Goal: Book appointment/travel/reservation

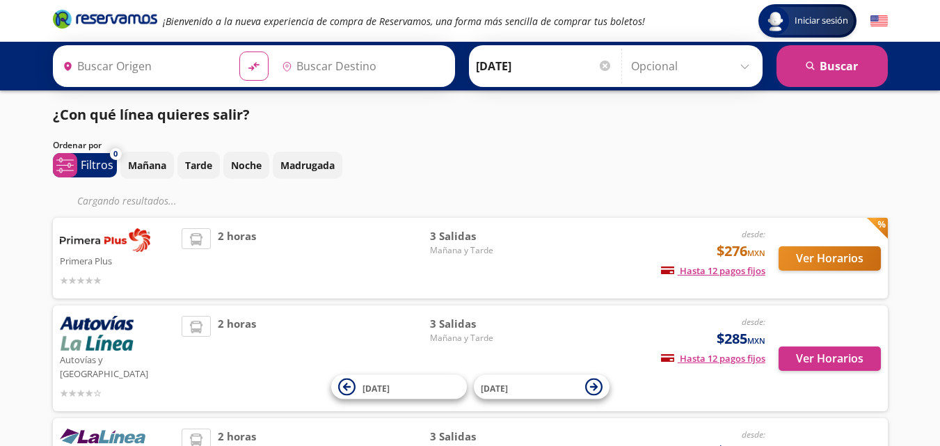
type input "Uruapan, [GEOGRAPHIC_DATA]"
type input "[GEOGRAPHIC_DATA], [GEOGRAPHIC_DATA]"
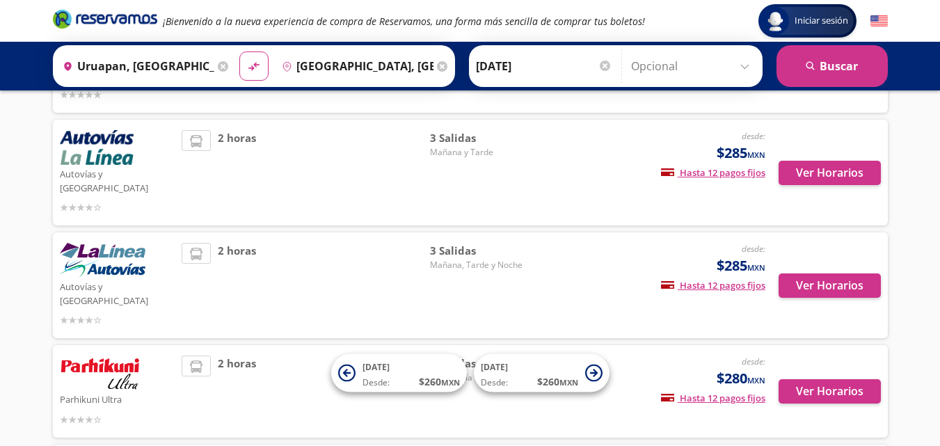
click at [450, 58] on span "3 Salidas" at bounding box center [478, 50] width 97 height 16
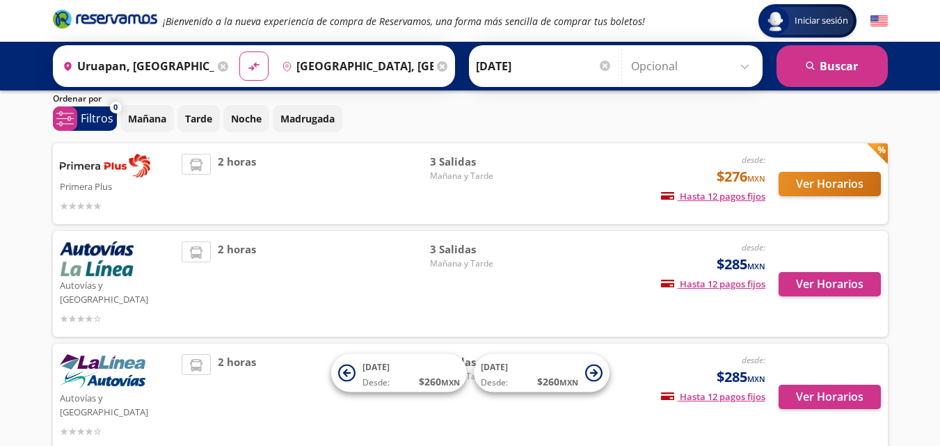
scroll to position [46, 0]
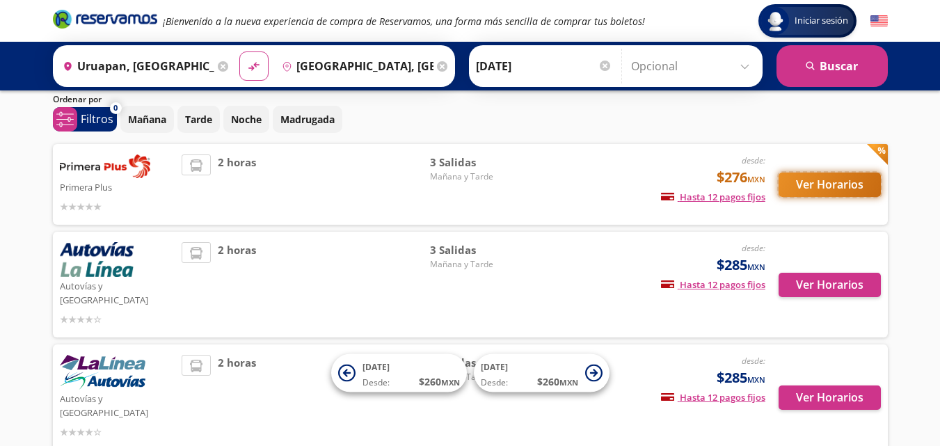
click at [841, 173] on button "Ver Horarios" at bounding box center [830, 185] width 102 height 24
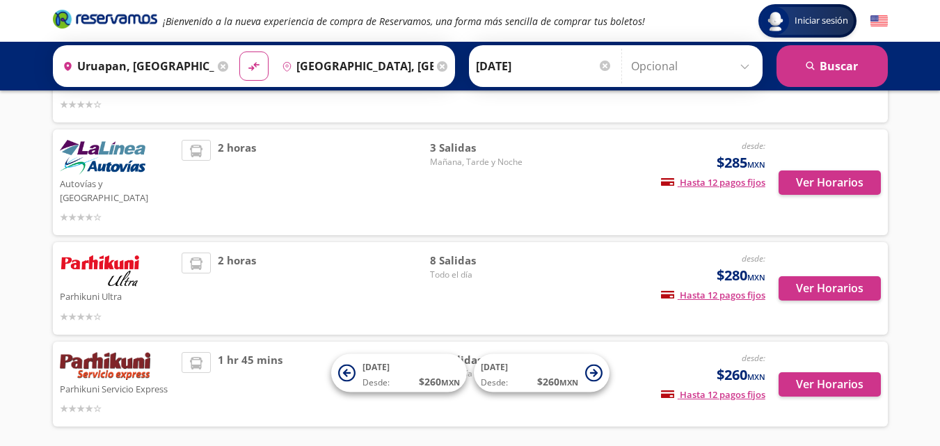
scroll to position [262, 0]
click at [134, 351] on img at bounding box center [105, 365] width 90 height 28
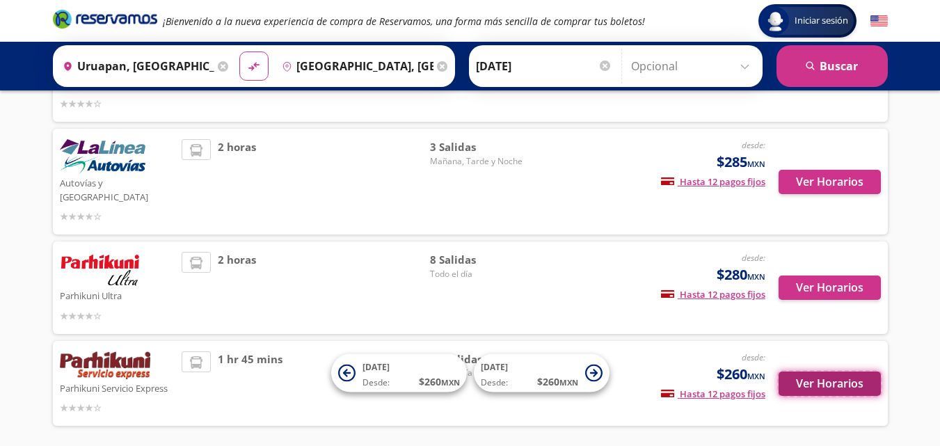
click at [843, 372] on button "Ver Horarios" at bounding box center [830, 384] width 102 height 24
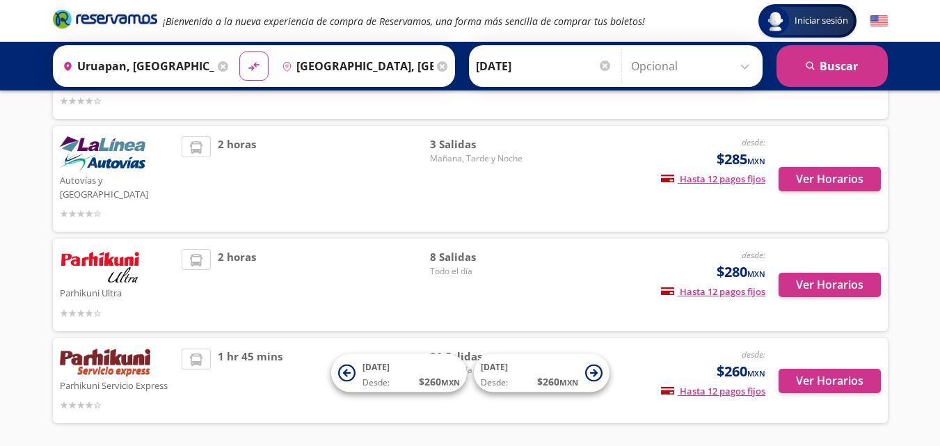
scroll to position [267, 0]
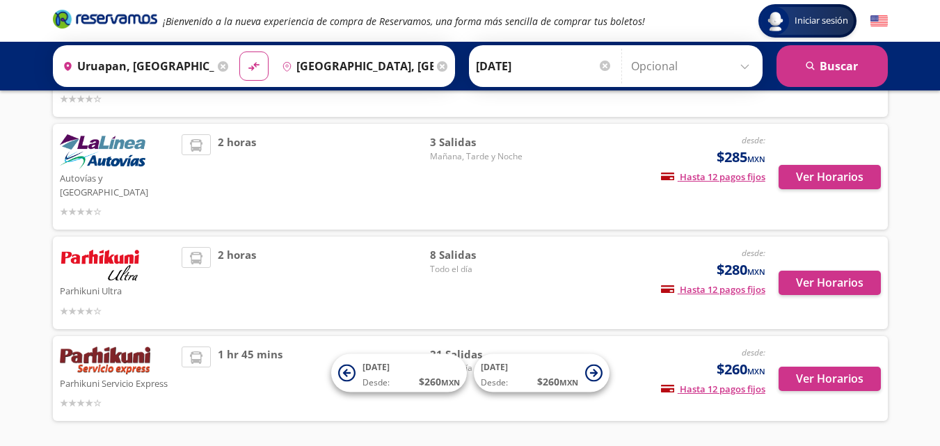
click at [110, 247] on img at bounding box center [100, 264] width 81 height 35
click at [843, 271] on button "Ver Horarios" at bounding box center [830, 283] width 102 height 24
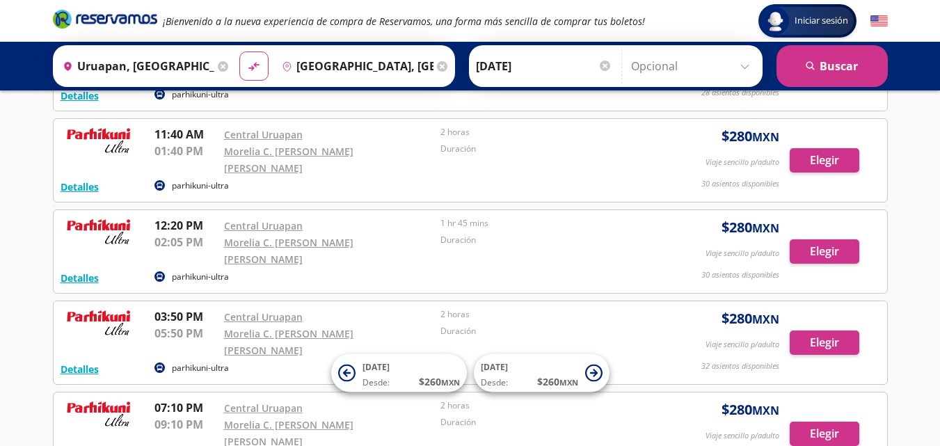
scroll to position [241, 0]
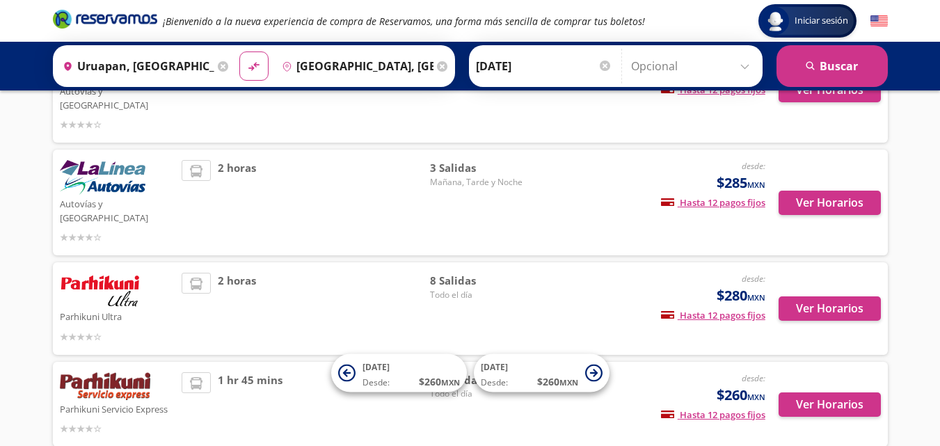
scroll to position [267, 0]
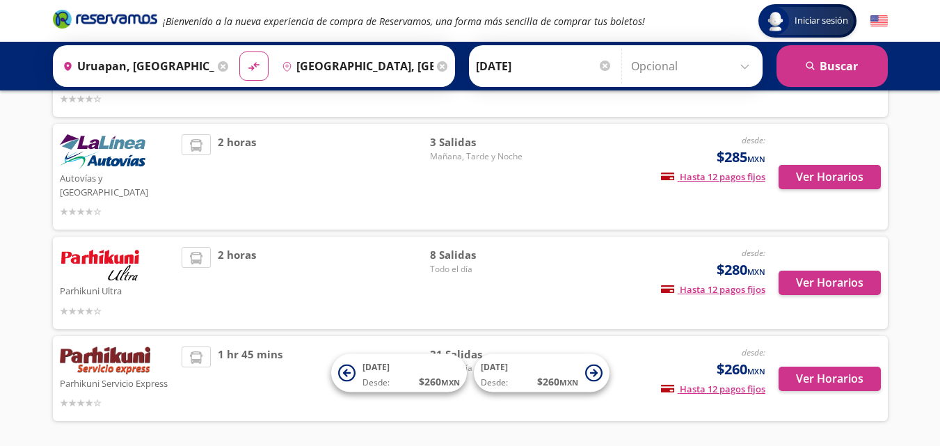
click at [106, 374] on p "Parhikuni Servicio Express" at bounding box center [118, 382] width 116 height 17
click at [841, 367] on button "Ver Horarios" at bounding box center [830, 379] width 102 height 24
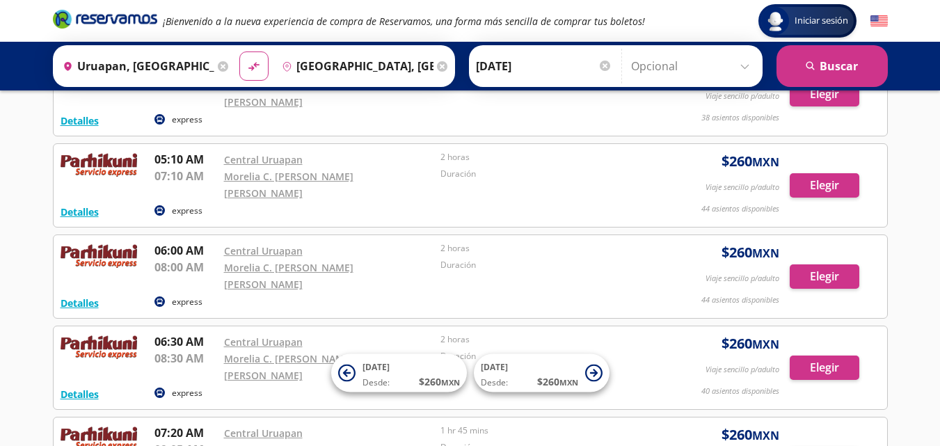
scroll to position [113, 0]
